Goal: Information Seeking & Learning: Learn about a topic

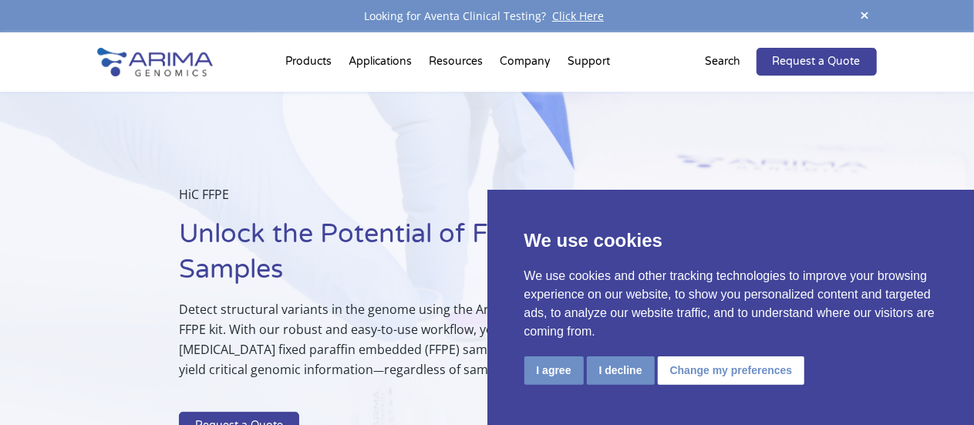
scroll to position [2, 0]
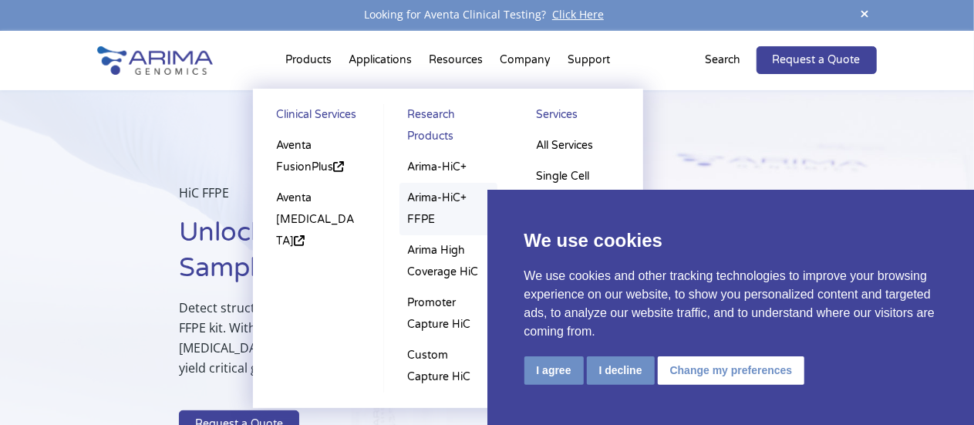
click at [433, 198] on link "Arima-HiC+ FFPE" at bounding box center [448, 209] width 98 height 52
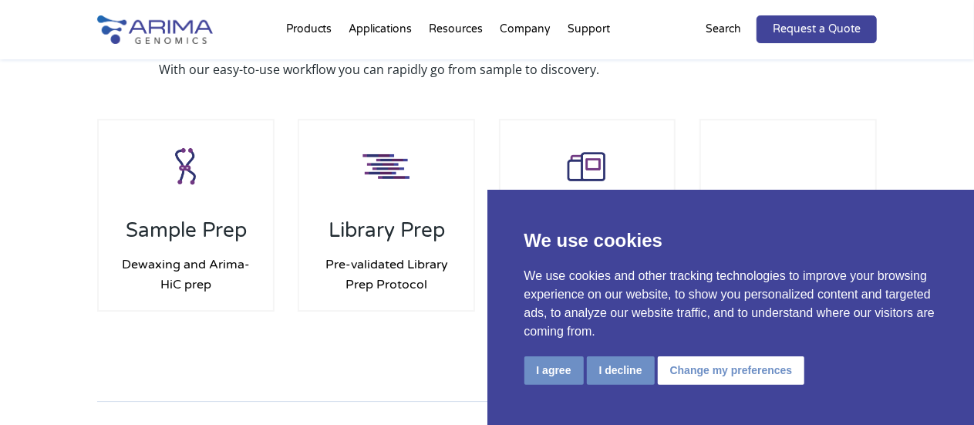
scroll to position [2211, 0]
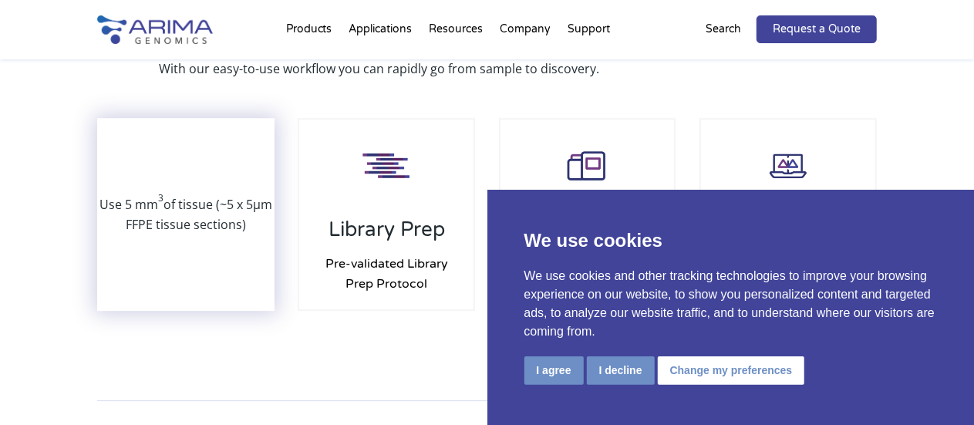
click at [201, 251] on div "Use 5 mm 3 of tissue (~5 x 5µm FFPE tissue sections)" at bounding box center [186, 215] width 174 height 190
click at [231, 260] on div "Use 5 mm 3 of tissue (~5 x 5µm FFPE tissue sections)" at bounding box center [186, 215] width 174 height 190
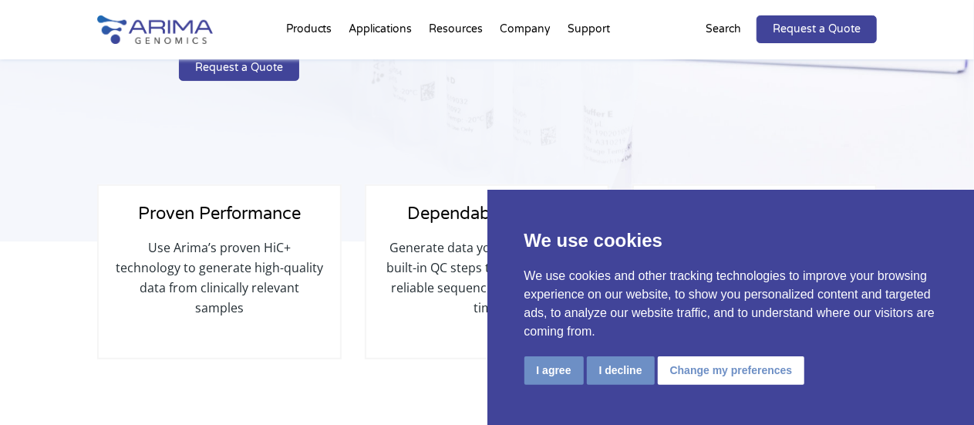
scroll to position [325, 0]
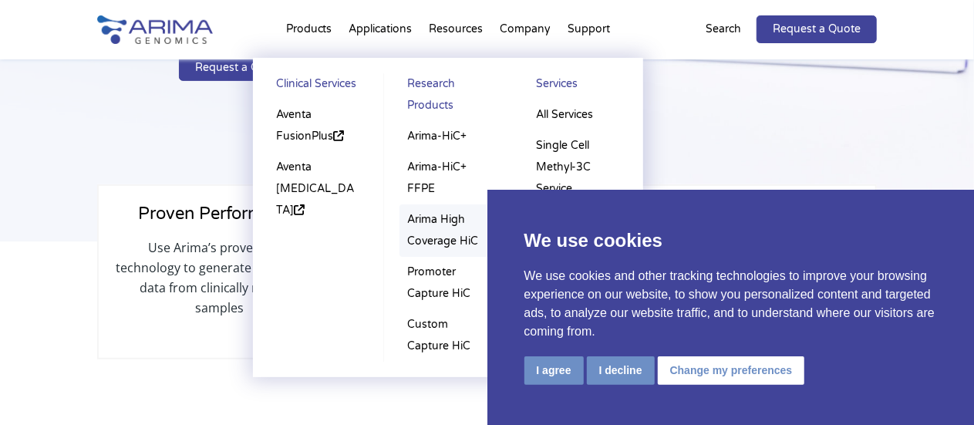
click at [452, 234] on link "Arima High Coverage HiC" at bounding box center [448, 230] width 98 height 52
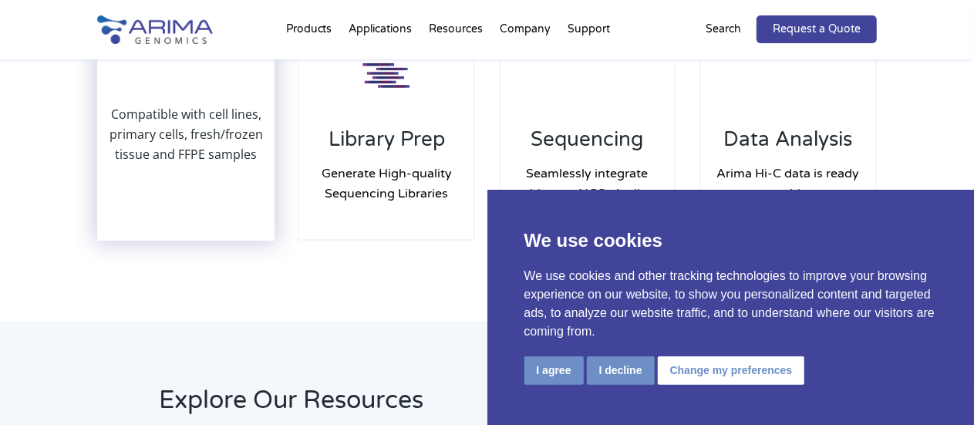
scroll to position [2442, 0]
click at [180, 158] on div "Compatible with cell lines, primary cells, fresh/frozen tissue and FFPE samples" at bounding box center [186, 134] width 174 height 210
click at [219, 194] on div "Compatible with cell lines, primary cells, fresh/frozen tissue and FFPE samples" at bounding box center [186, 134] width 174 height 210
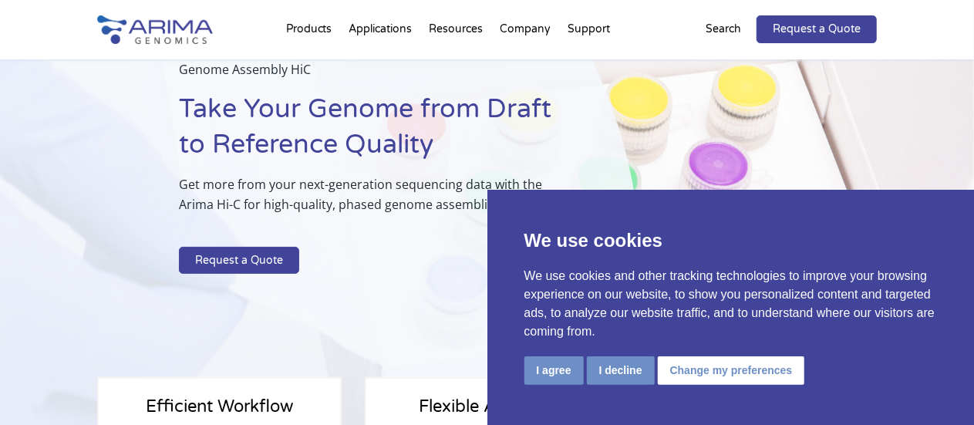
scroll to position [0, 0]
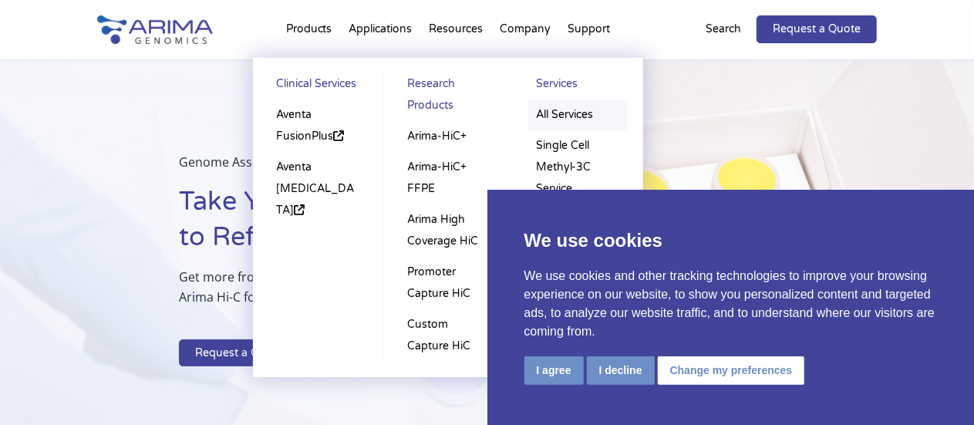
click at [568, 120] on link "All Services" at bounding box center [577, 114] width 99 height 31
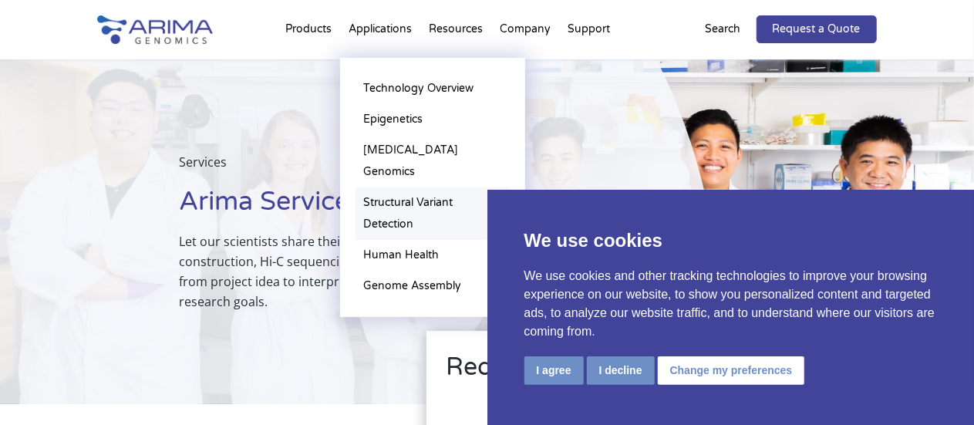
click at [388, 187] on link "Structural Variant Detection" at bounding box center [433, 213] width 154 height 52
